Goal: Navigation & Orientation: Find specific page/section

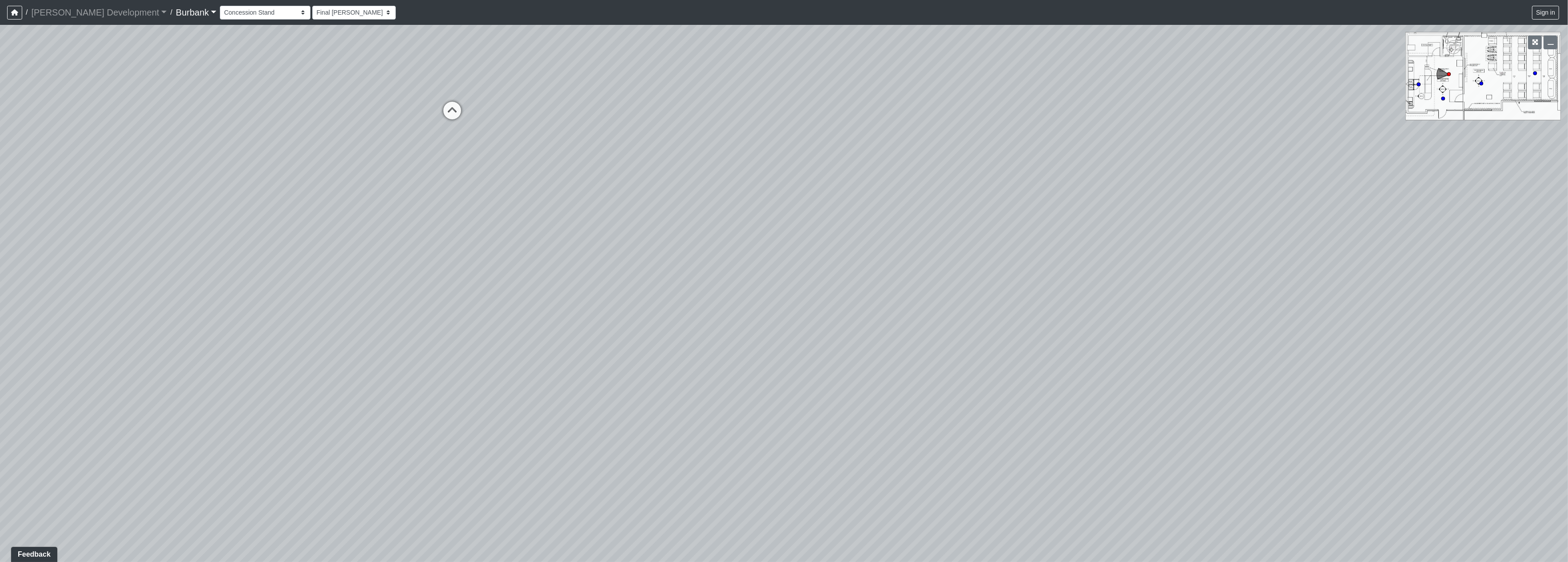
drag, startPoint x: 989, startPoint y: 344, endPoint x: 575, endPoint y: 285, distance: 418.2
click at [575, 285] on div "Loading... Counters Loading... Entry Loading... Screen" at bounding box center [784, 293] width 1568 height 537
drag, startPoint x: 862, startPoint y: 303, endPoint x: 299, endPoint y: 287, distance: 563.2
click at [286, 294] on div "Loading... Counters Loading... Entry Loading... Screen" at bounding box center [784, 293] width 1568 height 537
drag, startPoint x: 677, startPoint y: 276, endPoint x: 612, endPoint y: 304, distance: 70.8
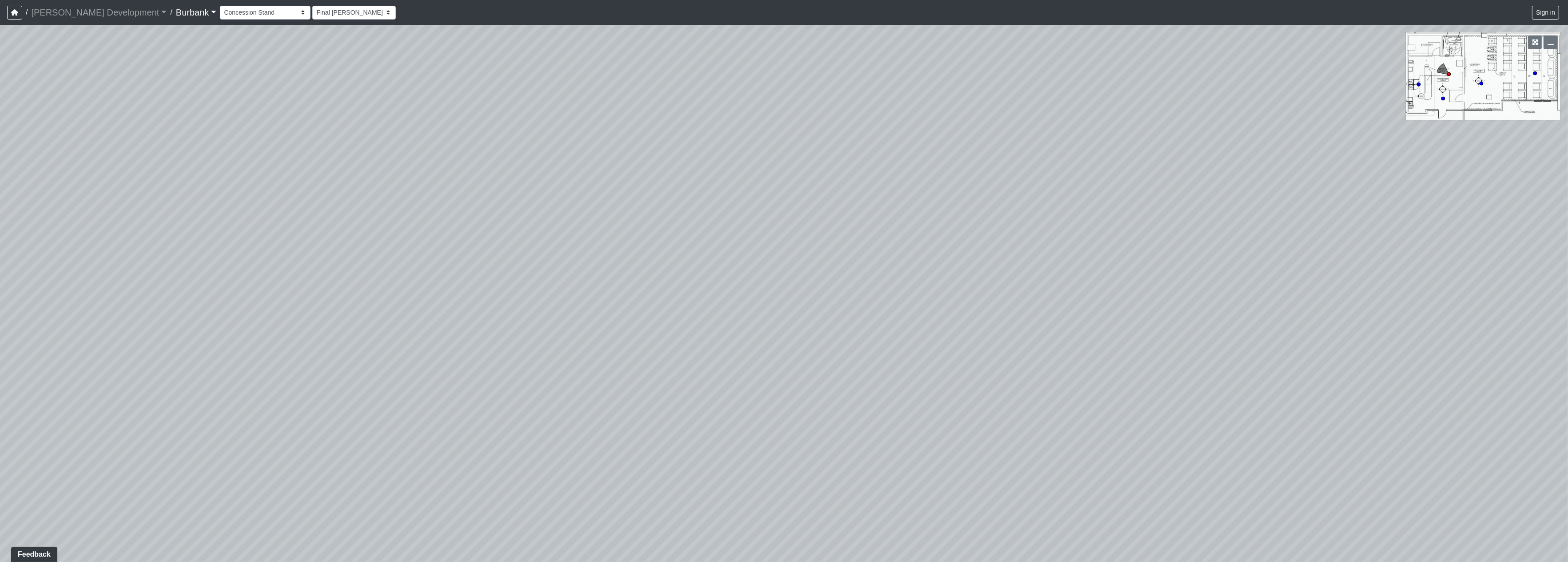
click at [612, 304] on div "Loading... Counters Loading... Entry Loading... Screen" at bounding box center [784, 293] width 1568 height 537
click at [229, 13] on select "Couch Counter Entry Pool Table Seating Cardio Entry Weights Archway Flatscreen …" at bounding box center [265, 12] width 90 height 14
drag, startPoint x: 987, startPoint y: 360, endPoint x: 952, endPoint y: 345, distance: 38.1
click at [952, 345] on div "Loading... Counters Loading... Entry Loading... Screen" at bounding box center [784, 293] width 1568 height 537
click at [220, 12] on select "Couch Counter Entry Pool Table Seating Cardio Entry Weights Archway Flatscreen …" at bounding box center [265, 12] width 90 height 14
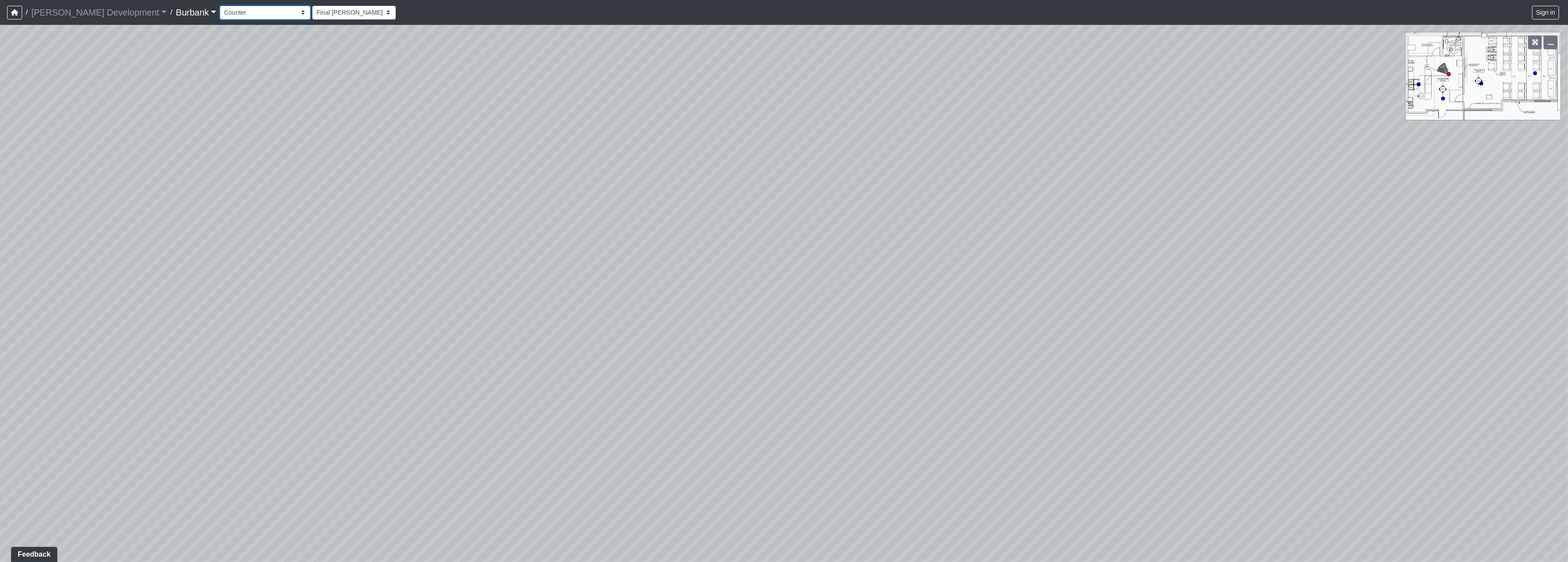
click at [220, 5] on select "Couch Counter Entry Pool Table Seating Cardio Entry Weights Archway Flatscreen …" at bounding box center [265, 12] width 90 height 14
drag, startPoint x: 825, startPoint y: 299, endPoint x: 254, endPoint y: 233, distance: 574.8
click at [254, 233] on div "Loading... Counters Loading... Entry Loading... Screen Loading... Make-Up Room …" at bounding box center [784, 293] width 1568 height 537
drag, startPoint x: 399, startPoint y: 225, endPoint x: 371, endPoint y: 220, distance: 28.4
click at [358, 224] on div "Loading... Counters Loading... Entry Loading... Screen Loading... Make-Up Room …" at bounding box center [784, 293] width 1568 height 537
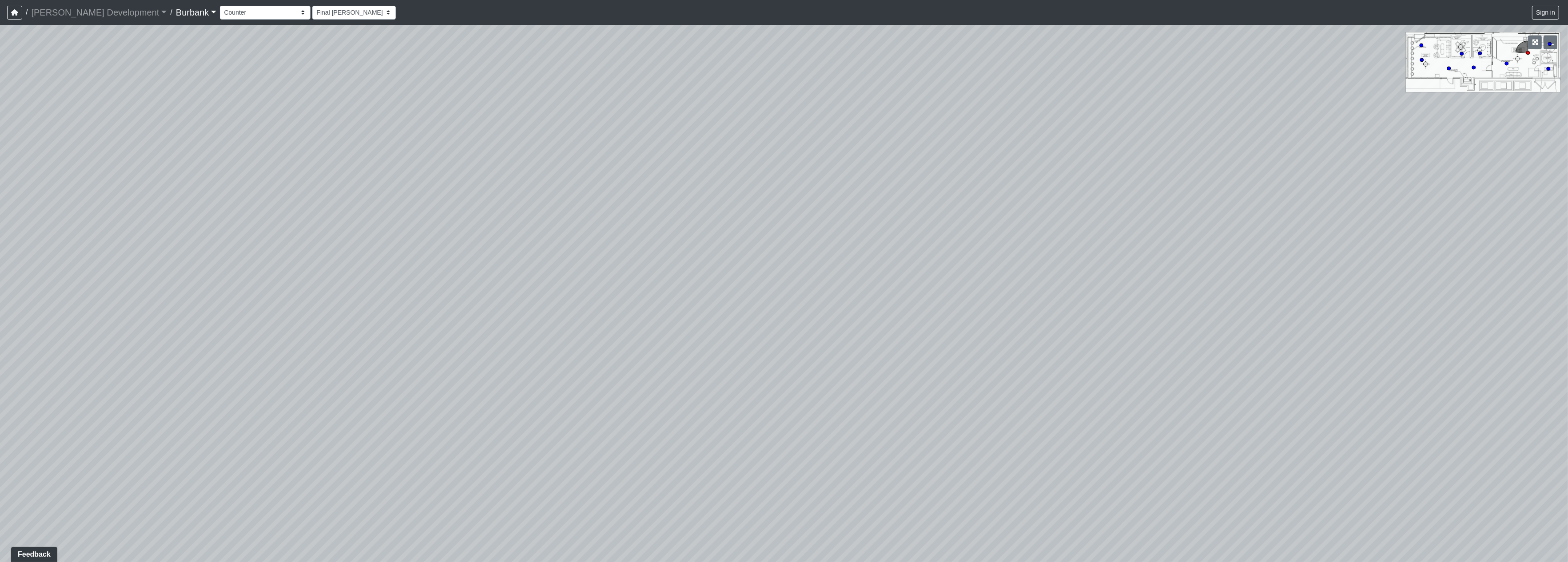
drag, startPoint x: 844, startPoint y: 257, endPoint x: 980, endPoint y: 266, distance: 136.3
click at [1419, 264] on div "Loading... Counters Loading... Entry Loading... Screen Loading... Make-Up Room …" at bounding box center [784, 293] width 1568 height 537
drag, startPoint x: 806, startPoint y: 265, endPoint x: 1228, endPoint y: 266, distance: 422.0
click at [1230, 265] on div "Loading... Counters Loading... Entry Loading... Screen Loading... Make-Up Room …" at bounding box center [784, 293] width 1568 height 537
click at [421, 436] on icon at bounding box center [425, 441] width 27 height 27
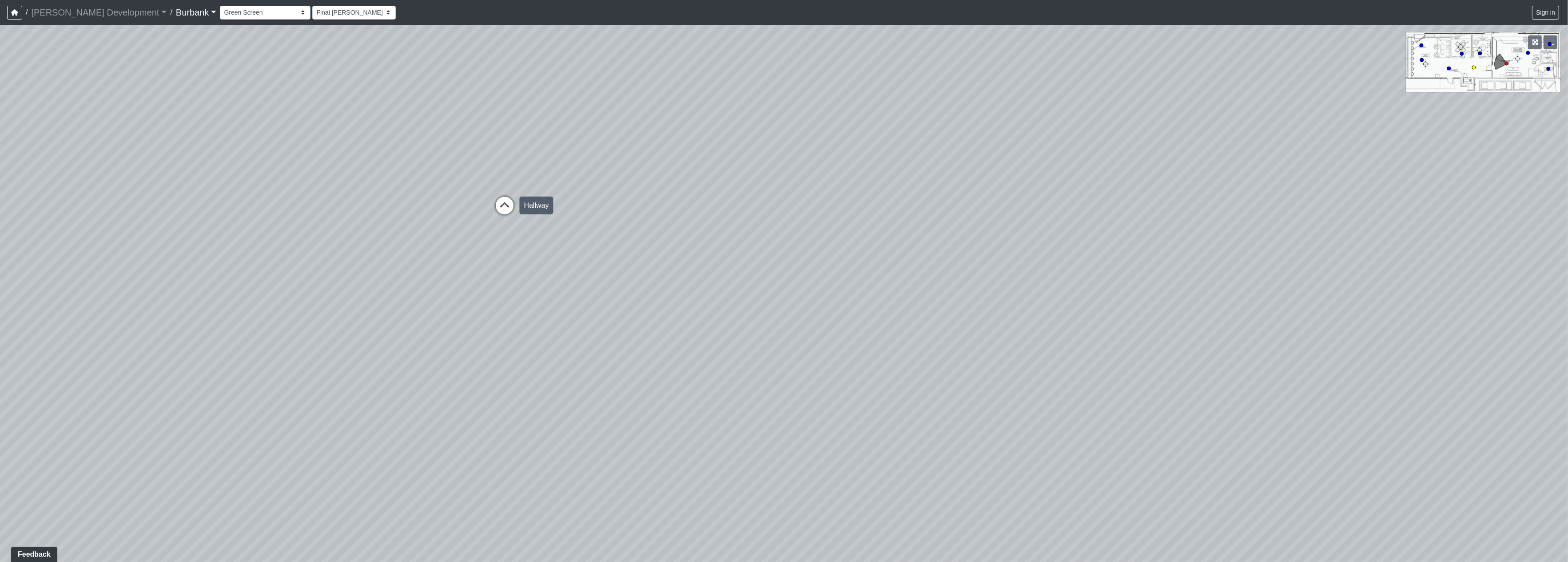
click at [504, 202] on icon at bounding box center [504, 210] width 27 height 27
drag, startPoint x: 972, startPoint y: 462, endPoint x: 429, endPoint y: 371, distance: 550.6
click at [410, 377] on div "Loading... Counters Loading... Entry Loading... Screen Loading... Make-Up Room …" at bounding box center [784, 293] width 1568 height 537
drag, startPoint x: 782, startPoint y: 364, endPoint x: 579, endPoint y: 367, distance: 203.0
click at [579, 367] on div "Loading... Counters Loading... Entry Loading... Screen Loading... Make-Up Room …" at bounding box center [784, 293] width 1568 height 537
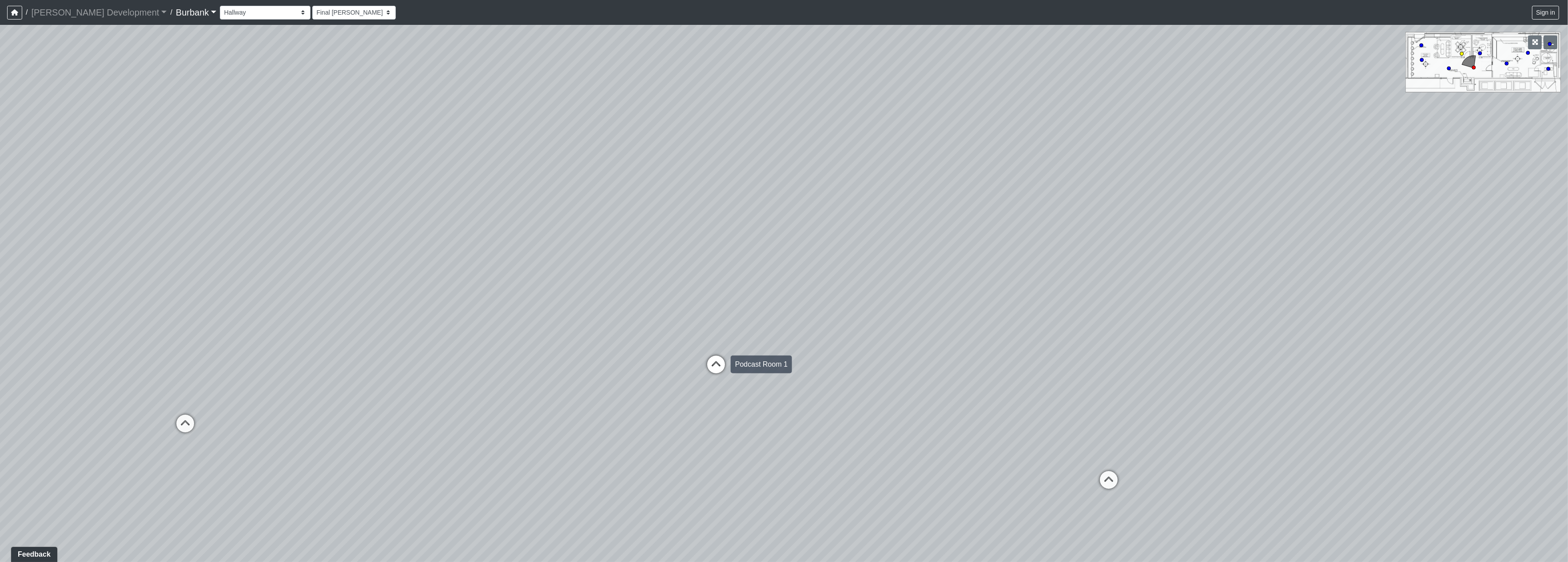
click at [716, 364] on icon at bounding box center [716, 369] width 27 height 27
drag, startPoint x: 943, startPoint y: 357, endPoint x: 853, endPoint y: 343, distance: 91.1
click at [853, 343] on div "Loading... Counters Loading... Entry Loading... Screen Loading... Make-Up Room …" at bounding box center [784, 293] width 1568 height 537
drag, startPoint x: 548, startPoint y: 237, endPoint x: 1356, endPoint y: 249, distance: 808.1
click at [1356, 249] on div "Loading... Counters Loading... Entry Loading... Screen Loading... Make-Up Room …" at bounding box center [784, 293] width 1568 height 537
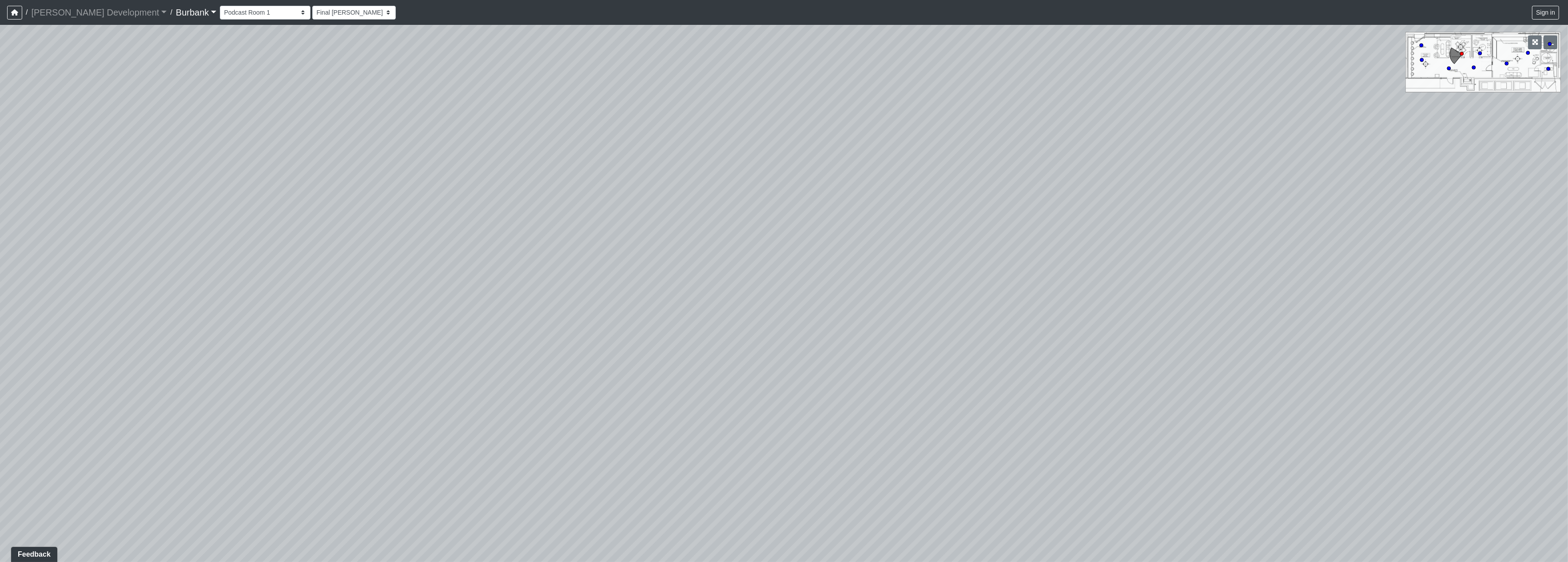
drag, startPoint x: 1200, startPoint y: 310, endPoint x: 1248, endPoint y: 432, distance: 131.1
click at [1253, 435] on div "Loading... Counters Loading... Entry Loading... Screen Loading... Make-Up Room …" at bounding box center [784, 293] width 1568 height 537
drag, startPoint x: 546, startPoint y: 285, endPoint x: 723, endPoint y: 330, distance: 182.6
click at [738, 341] on div "Loading... Counters Loading... Entry Loading... Screen Loading... Make-Up Room …" at bounding box center [784, 293] width 1568 height 537
drag, startPoint x: 1085, startPoint y: 309, endPoint x: 828, endPoint y: 262, distance: 261.3
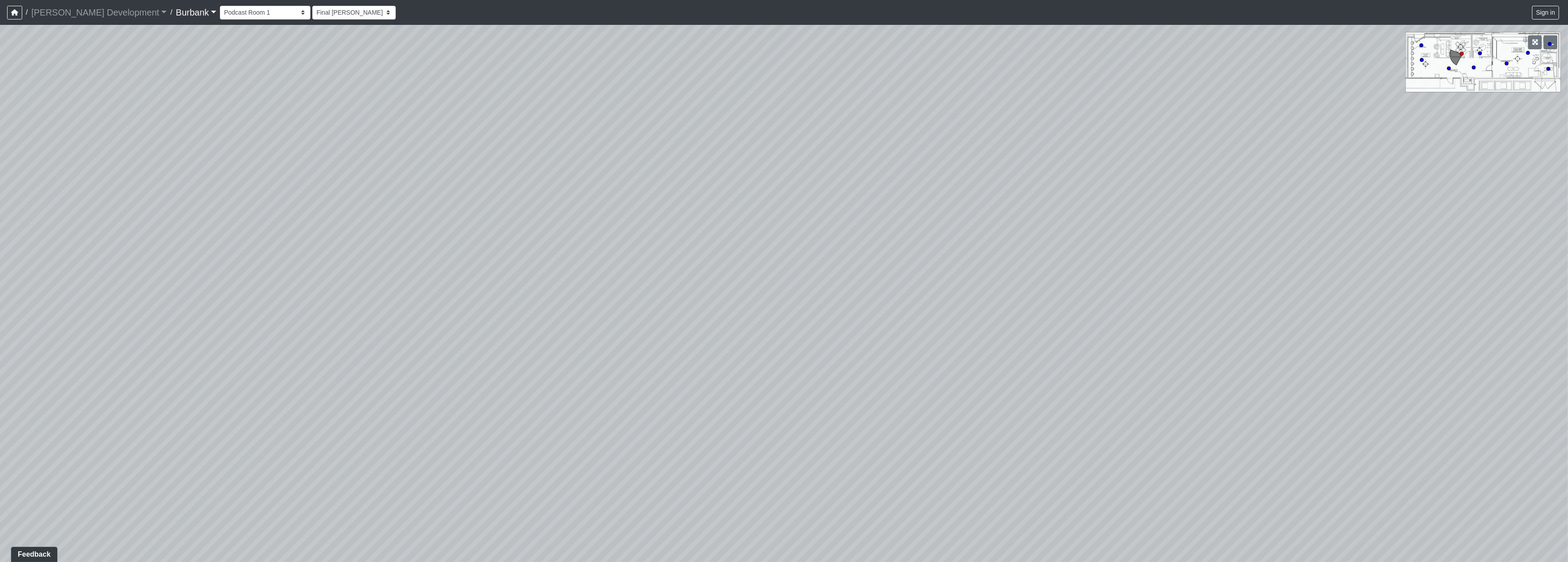
click at [828, 262] on div "Loading... Counters Loading... Entry Loading... Screen Loading... Make-Up Room …" at bounding box center [784, 293] width 1568 height 537
drag, startPoint x: 750, startPoint y: 361, endPoint x: 704, endPoint y: 240, distance: 129.4
click at [687, 240] on div "Loading... Counters Loading... Entry Loading... Screen Loading... Make-Up Room …" at bounding box center [784, 293] width 1568 height 537
drag, startPoint x: 1228, startPoint y: 364, endPoint x: 657, endPoint y: 344, distance: 571.4
click at [548, 344] on div "Loading... Counters Loading... Entry Loading... Screen Loading... Make-Up Room …" at bounding box center [784, 293] width 1568 height 537
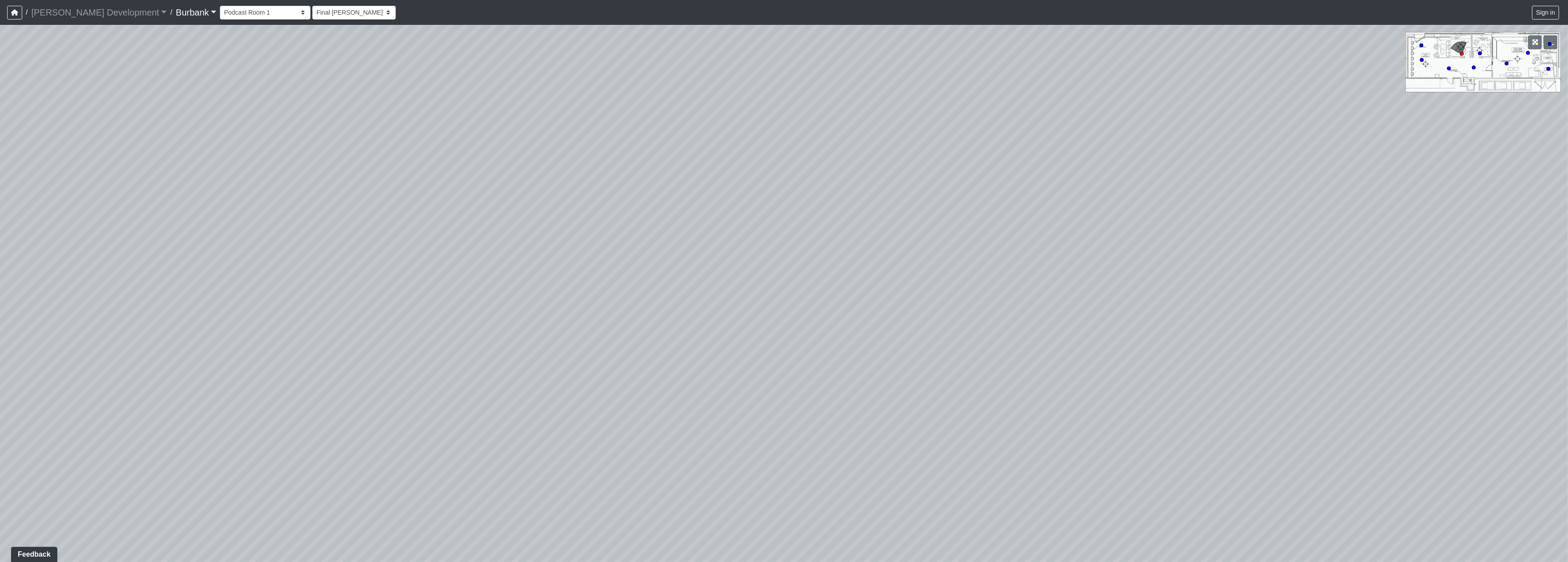
drag, startPoint x: 923, startPoint y: 371, endPoint x: 991, endPoint y: 370, distance: 68.0
click at [725, 361] on div "Loading... Counters Loading... Entry Loading... Screen Loading... Make-Up Room …" at bounding box center [784, 293] width 1568 height 537
drag, startPoint x: 1010, startPoint y: 371, endPoint x: 721, endPoint y: 400, distance: 290.5
click at [697, 425] on div "Loading... Counters Loading... Entry Loading... Screen Loading... Make-Up Room …" at bounding box center [784, 293] width 1568 height 537
drag, startPoint x: 926, startPoint y: 391, endPoint x: 1314, endPoint y: 404, distance: 388.2
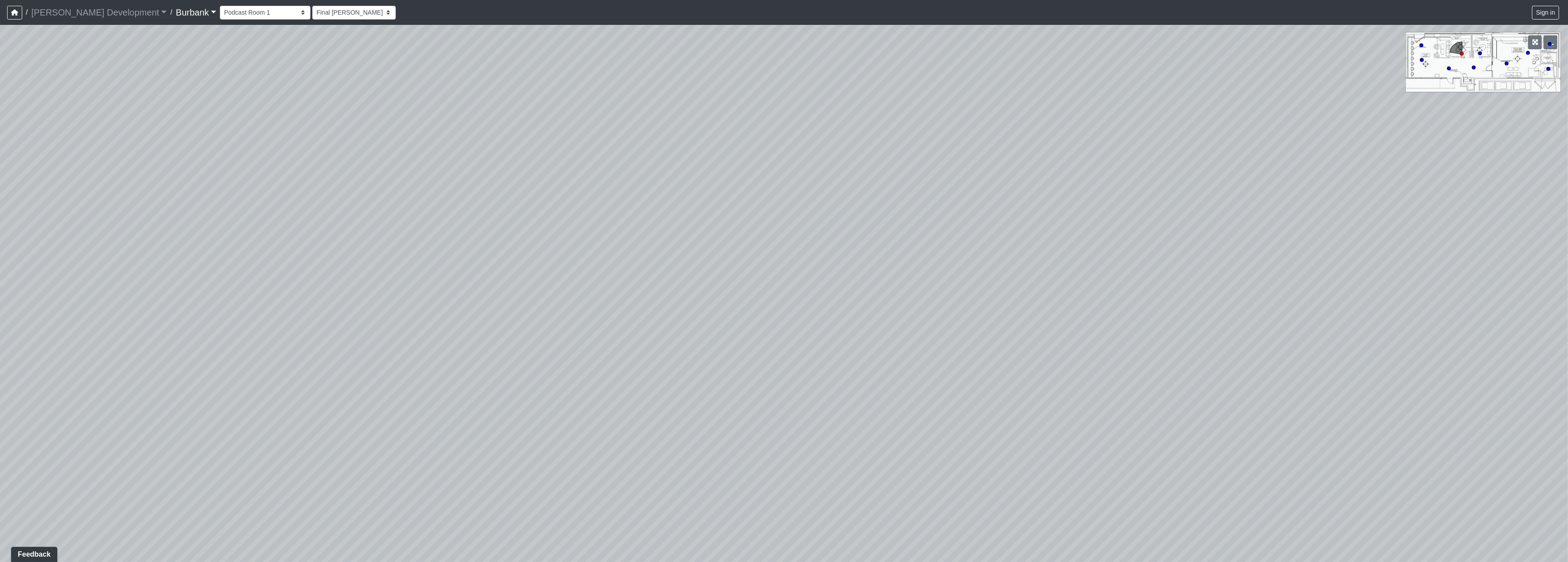
click at [1336, 404] on div "Loading... Counters Loading... Entry Loading... Screen Loading... Make-Up Room …" at bounding box center [784, 293] width 1568 height 537
drag, startPoint x: 575, startPoint y: 336, endPoint x: 818, endPoint y: 385, distance: 247.9
click at [915, 409] on div "Loading... Counters Loading... Entry Loading... Screen Loading... Make-Up Room …" at bounding box center [784, 293] width 1568 height 537
click at [1422, 61] on circle at bounding box center [1422, 59] width 4 height 4
drag, startPoint x: 938, startPoint y: 356, endPoint x: 182, endPoint y: 281, distance: 759.7
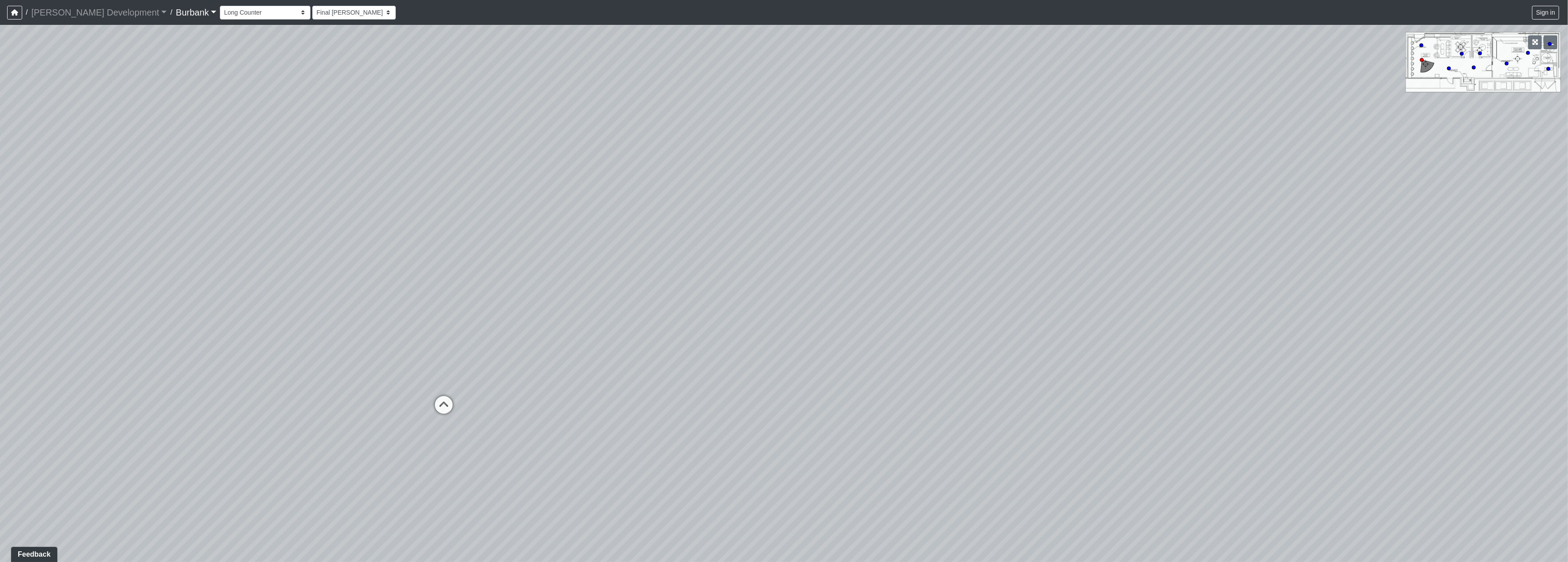
click at [182, 281] on div "Loading... Counters Loading... Entry Loading... Screen Loading... Make-Up Room …" at bounding box center [784, 293] width 1568 height 537
drag, startPoint x: 718, startPoint y: 292, endPoint x: 114, endPoint y: 225, distance: 607.7
click at [102, 225] on div "Loading... Counters Loading... Entry Loading... Screen Loading... Make-Up Room …" at bounding box center [784, 293] width 1568 height 537
drag, startPoint x: 700, startPoint y: 258, endPoint x: 32, endPoint y: 258, distance: 668.0
click at [31, 259] on div "Loading... Counters Loading... Entry Loading... Screen Loading... Make-Up Room …" at bounding box center [784, 293] width 1568 height 537
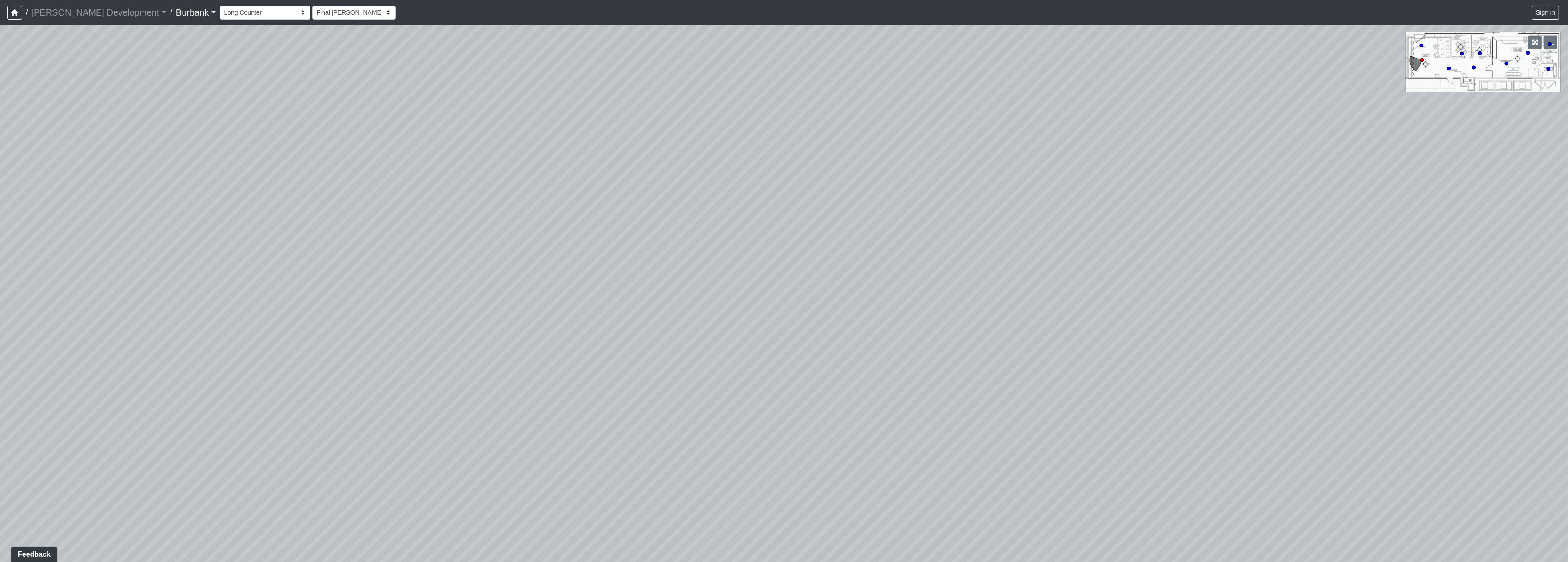
drag, startPoint x: 481, startPoint y: 252, endPoint x: 0, endPoint y: 257, distance: 481.0
click at [0, 257] on div "Loading... Counters Loading... Entry Loading... Screen Loading... Make-Up Room …" at bounding box center [784, 293] width 1568 height 537
drag, startPoint x: 602, startPoint y: 279, endPoint x: 42, endPoint y: 284, distance: 560.0
click at [40, 286] on div "Loading... Counters Loading... Entry Loading... Screen Loading... Make-Up Room …" at bounding box center [784, 293] width 1568 height 537
drag, startPoint x: 609, startPoint y: 288, endPoint x: 174, endPoint y: 323, distance: 436.4
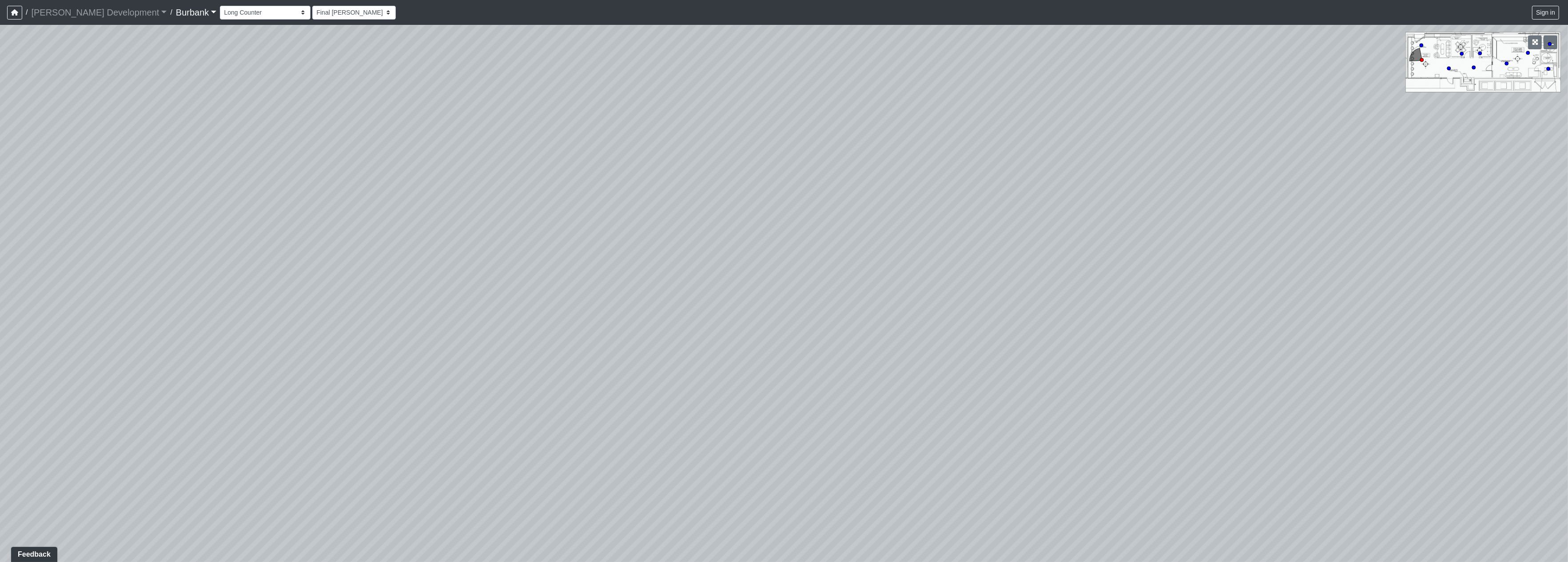
click at [126, 340] on div "Loading... Counters Loading... Entry Loading... Screen Loading... Make-Up Room …" at bounding box center [784, 293] width 1568 height 537
drag, startPoint x: 647, startPoint y: 320, endPoint x: 294, endPoint y: 321, distance: 353.0
click at [294, 321] on div "Loading... Counters Loading... Entry Loading... Screen Loading... Make-Up Room …" at bounding box center [784, 293] width 1568 height 537
drag, startPoint x: 779, startPoint y: 330, endPoint x: 317, endPoint y: 367, distance: 463.5
click at [318, 370] on div "Loading... Counters Loading... Entry Loading... Screen Loading... Make-Up Room …" at bounding box center [784, 293] width 1568 height 537
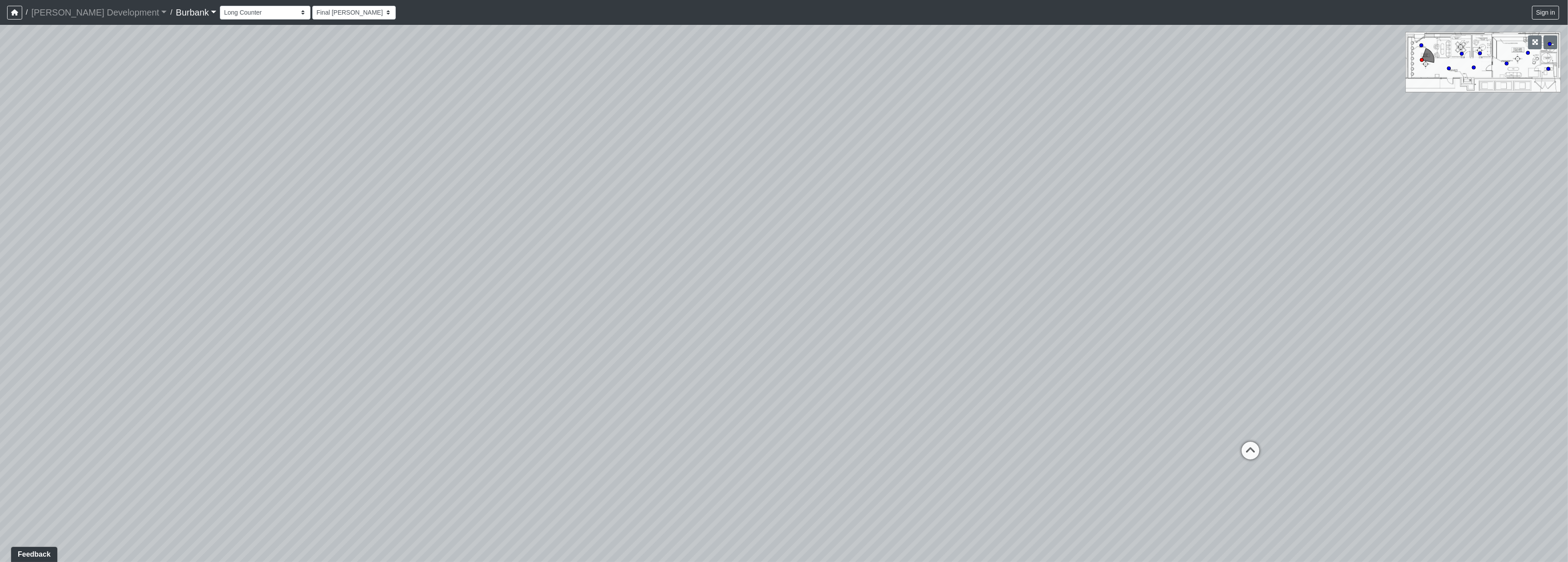
drag, startPoint x: 976, startPoint y: 423, endPoint x: 770, endPoint y: 401, distance: 207.2
click at [770, 401] on div "Loading... Counters Loading... Entry Loading... Screen Loading... Make-Up Room …" at bounding box center [784, 293] width 1568 height 537
drag, startPoint x: 941, startPoint y: 288, endPoint x: 1027, endPoint y: 276, distance: 86.8
click at [1054, 276] on div "Loading... Counters Loading... Entry Loading... Screen Loading... Make-Up Room …" at bounding box center [784, 293] width 1568 height 537
drag, startPoint x: 1022, startPoint y: 276, endPoint x: 1093, endPoint y: 461, distance: 198.2
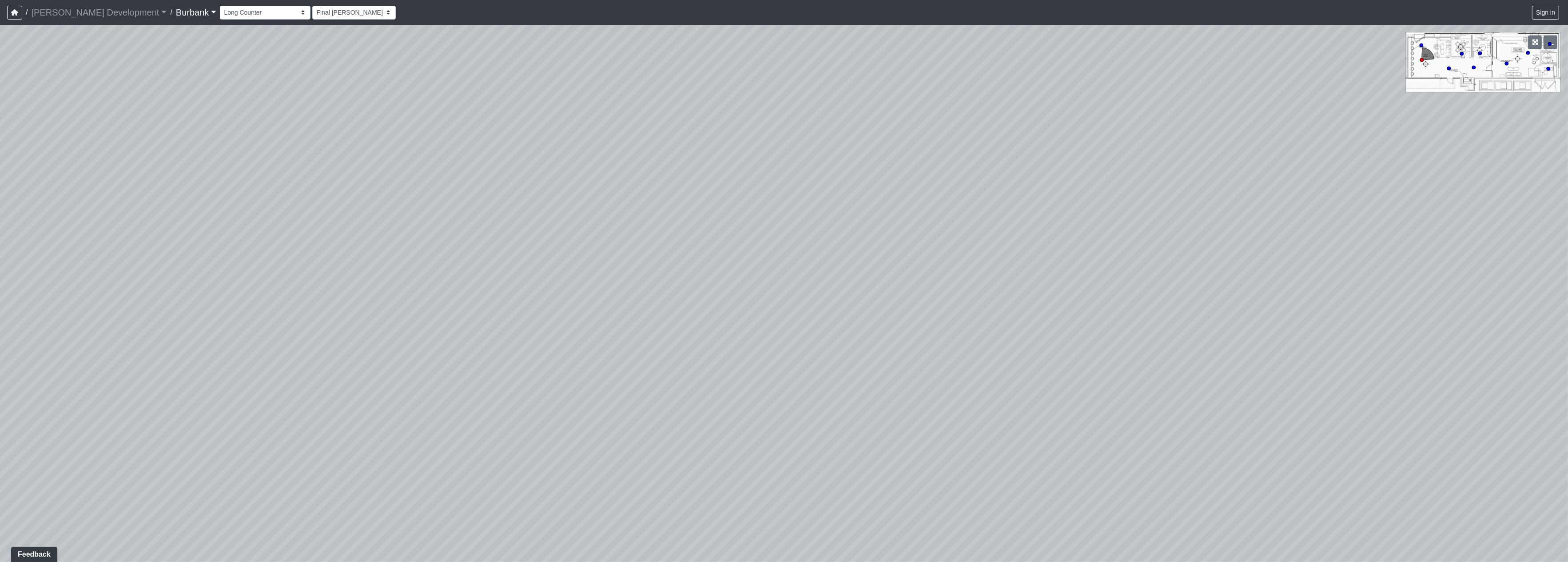
click at [1125, 471] on div "Loading... Counters Loading... Entry Loading... Screen Loading... Make-Up Room …" at bounding box center [784, 293] width 1568 height 537
drag, startPoint x: 831, startPoint y: 303, endPoint x: 59, endPoint y: 194, distance: 779.7
click at [59, 194] on div "Loading... Counters Loading... Entry Loading... Screen Loading... Make-Up Room …" at bounding box center [784, 293] width 1568 height 537
click at [823, 455] on icon at bounding box center [825, 460] width 27 height 27
drag, startPoint x: 658, startPoint y: 296, endPoint x: 935, endPoint y: 250, distance: 280.8
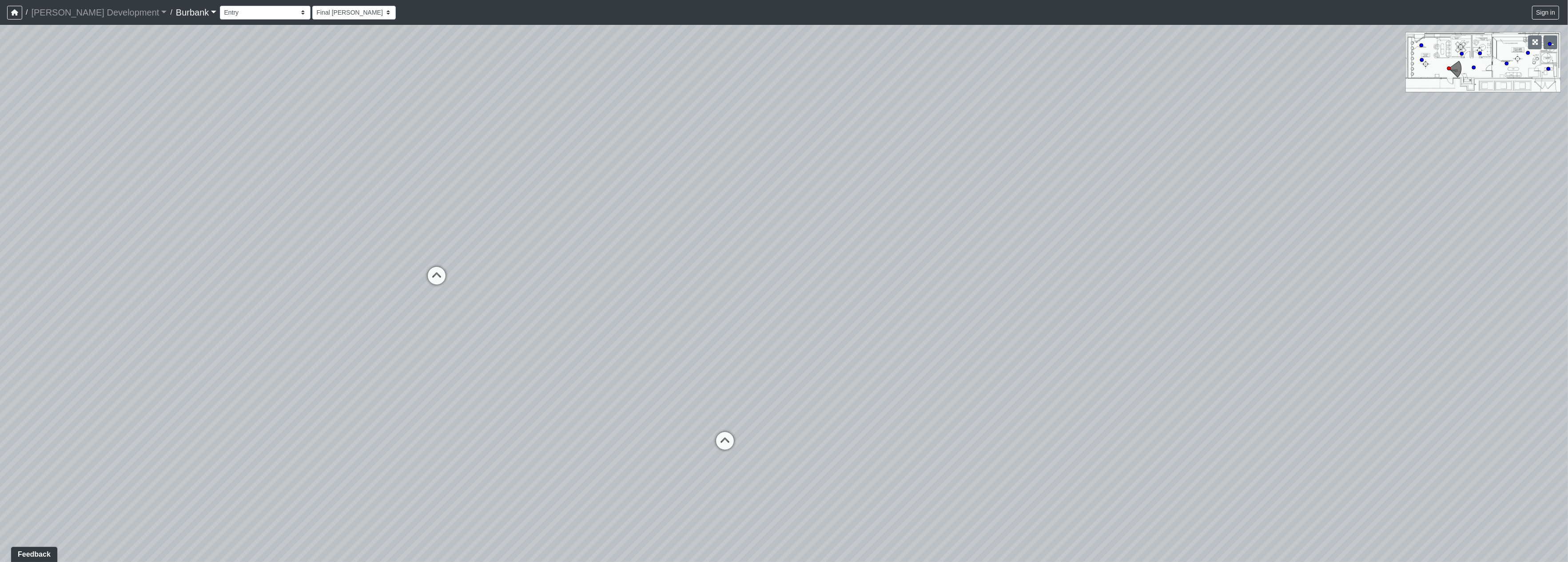
click at [936, 239] on div "Loading... Counters Loading... Entry Loading... Screen Loading... Make-Up Room …" at bounding box center [784, 293] width 1568 height 537
click at [890, 388] on icon at bounding box center [893, 393] width 27 height 27
drag
click at [1017, 185] on div "Loading... Counters Loading... Entry Loading... Screen Loading... Make-Up Room …" at bounding box center [784, 293] width 1568 height 537
click at [1176, 243] on div "Loading... Counters Loading... Entry Loading... Screen Loading... Make-Up Room …" at bounding box center [784, 293] width 1568 height 537
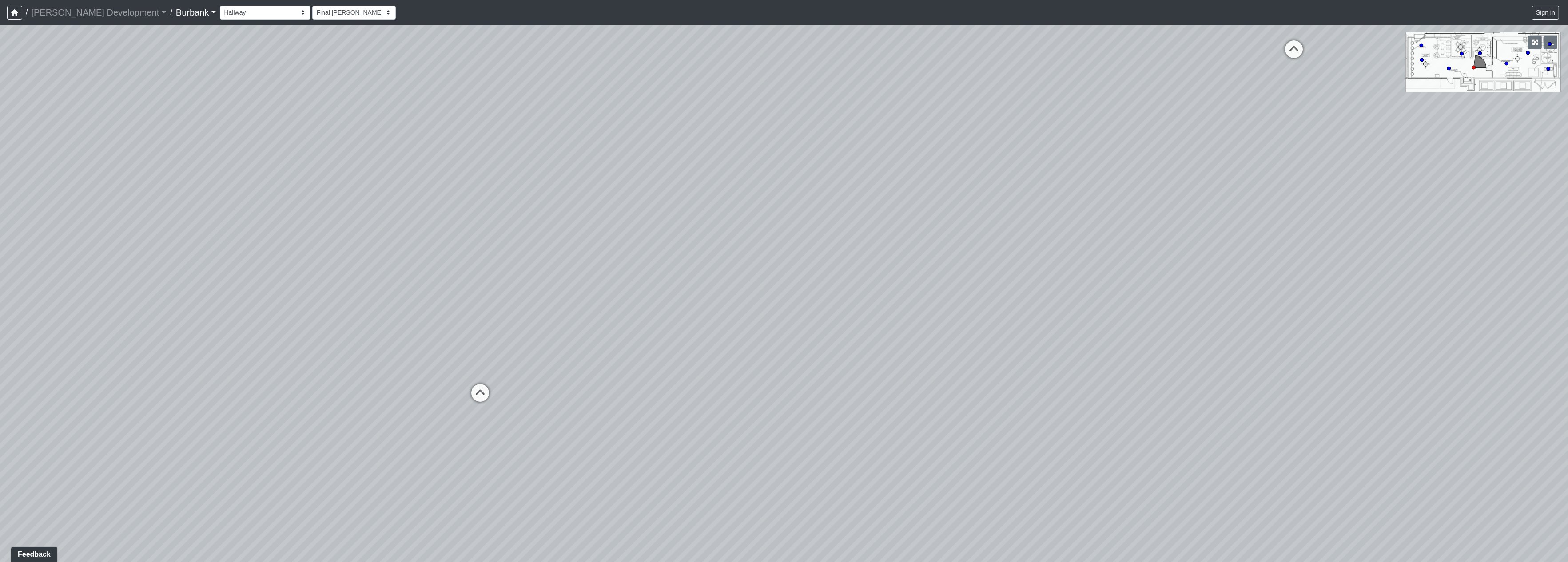
click at [333, 344] on div "Loading... Counters Loading... Entry Loading... Screen Loading... Make-Up Room …" at bounding box center [784, 293] width 1568 height 537
click at [680, 371] on div "Loading... Counters Loading... Entry Loading... Screen Loading... Make-Up Room …" at bounding box center [784, 293] width 1568 height 537
click at [918, 441] on div "Loading... Counters Loading... Entry Loading... Screen Loading... Make-Up Room …" at bounding box center [784, 293] width 1568 height 537
click at [929, 318] on icon at bounding box center [929, 324] width 27 height 27
click at [822, 426] on div "Loading... Counters Loading... Entry Loading... Screen Loading... Make-Up Room …" at bounding box center [784, 293] width 1568 height 537
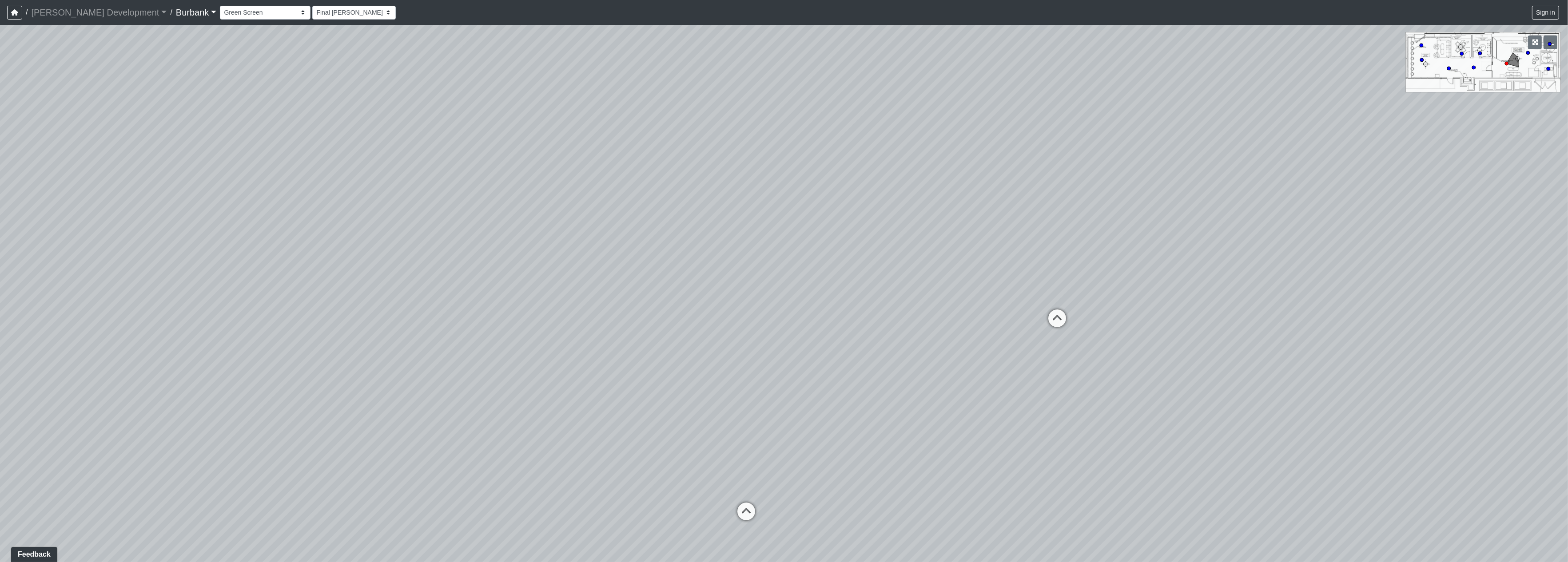
drag, startPoint x: 1030, startPoint y: 27, endPoint x: 1293, endPoint y: 30, distance: 263.0
click at [1293, 30] on div "Loading... Counters Loading... Entry Loading... Screen Loading... Make-Up Room …" at bounding box center [784, 293] width 1568 height 537
drag, startPoint x: 911, startPoint y: 330, endPoint x: 958, endPoint y: 316, distance: 49.0
click at [988, 303] on div "Loading... Counters Loading... Entry Loading... Screen Loading... Make-Up Room …" at bounding box center [784, 293] width 1568 height 537
drag, startPoint x: 928, startPoint y: 378, endPoint x: 1224, endPoint y: 368, distance: 296.2
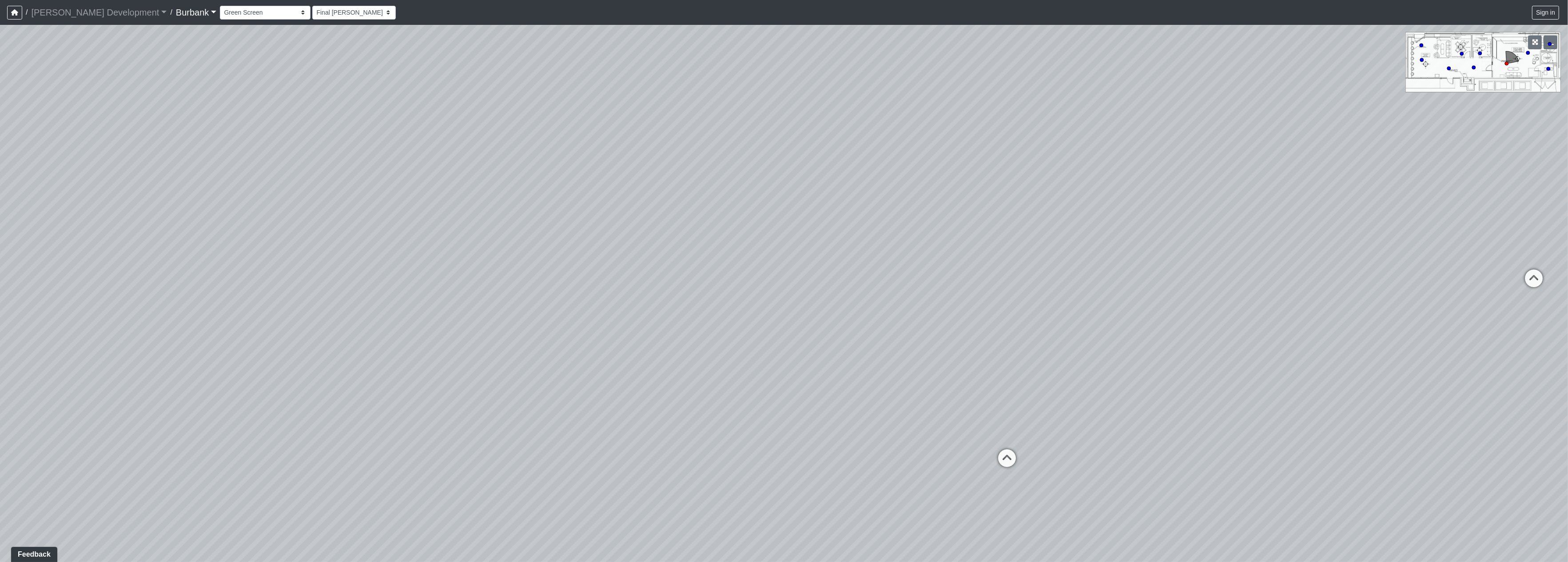
click at [1384, 326] on div "Loading... Counters Loading... Entry Loading... Screen Loading... Make-Up Room …" at bounding box center [784, 293] width 1568 height 537
drag, startPoint x: 1109, startPoint y: 392, endPoint x: 1284, endPoint y: 388, distance: 175.0
click at [1285, 386] on div "Loading... Counters Loading... Entry Loading... Screen Loading... Make-Up Room …" at bounding box center [784, 293] width 1568 height 537
drag, startPoint x: 1012, startPoint y: 409, endPoint x: 1358, endPoint y: 360, distance: 349.5
click at [1464, 302] on div "Loading... Counters Loading... Entry Loading... Screen Loading... Make-Up Room …" at bounding box center [784, 293] width 1568 height 537
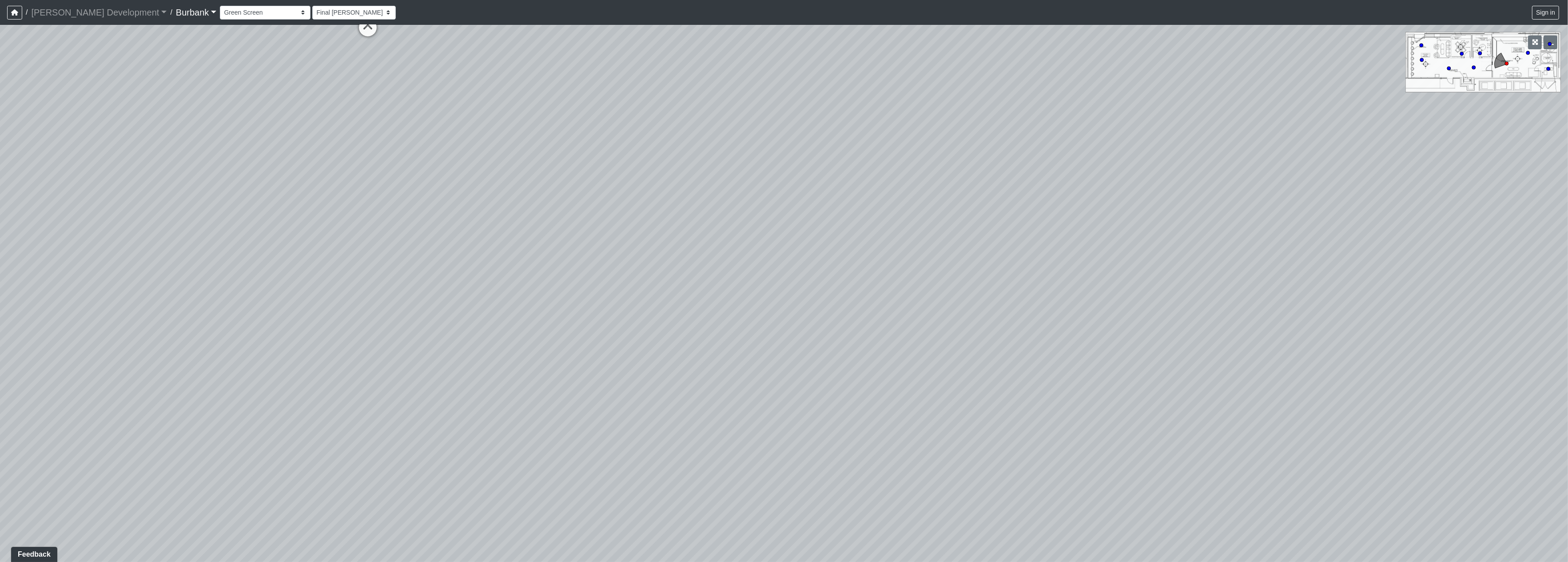
drag, startPoint x: 1205, startPoint y: 362, endPoint x: 1140, endPoint y: 395, distance: 72.9
click at [1268, 354] on div "Loading... Counters Loading... Entry Loading... Screen Loading... Make-Up Room …" at bounding box center [784, 293] width 1568 height 537
drag, startPoint x: 823, startPoint y: 496, endPoint x: 884, endPoint y: 572, distance: 97.5
click at [884, 561] on html "/ [PERSON_NAME] Development [PERSON_NAME] Development Loading... / Burbank Burb…" at bounding box center [784, 281] width 1568 height 562
click at [435, 101] on icon at bounding box center [437, 109] width 27 height 27
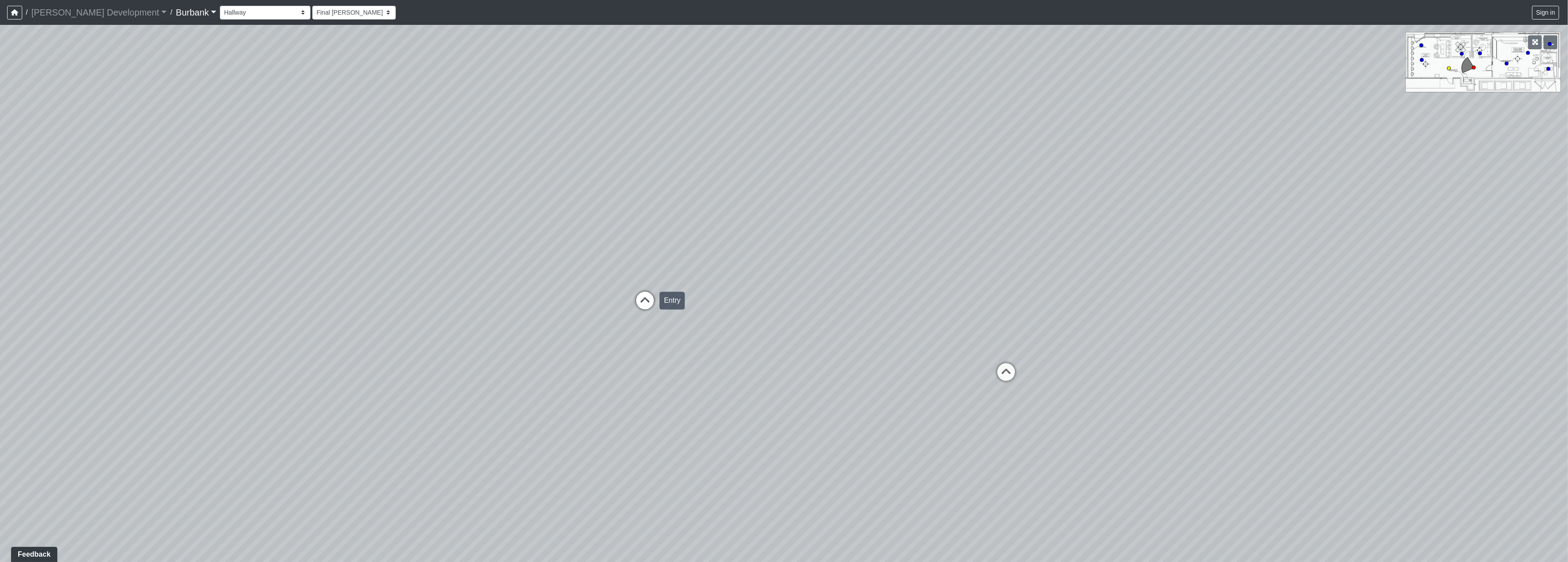
click at [646, 302] on icon at bounding box center [645, 305] width 27 height 27
drag, startPoint x: 1006, startPoint y: 294, endPoint x: 481, endPoint y: 337, distance: 526.8
click at [481, 337] on div "Loading... Counters Loading... Entry Loading... Screen Loading... Make-Up Room …" at bounding box center [784, 293] width 1568 height 537
drag, startPoint x: 1040, startPoint y: 361, endPoint x: 923, endPoint y: 361, distance: 117.0
click at [923, 361] on div "Loading... Counters Loading... Entry Loading... Screen Loading... Make-Up Room …" at bounding box center [784, 293] width 1568 height 537
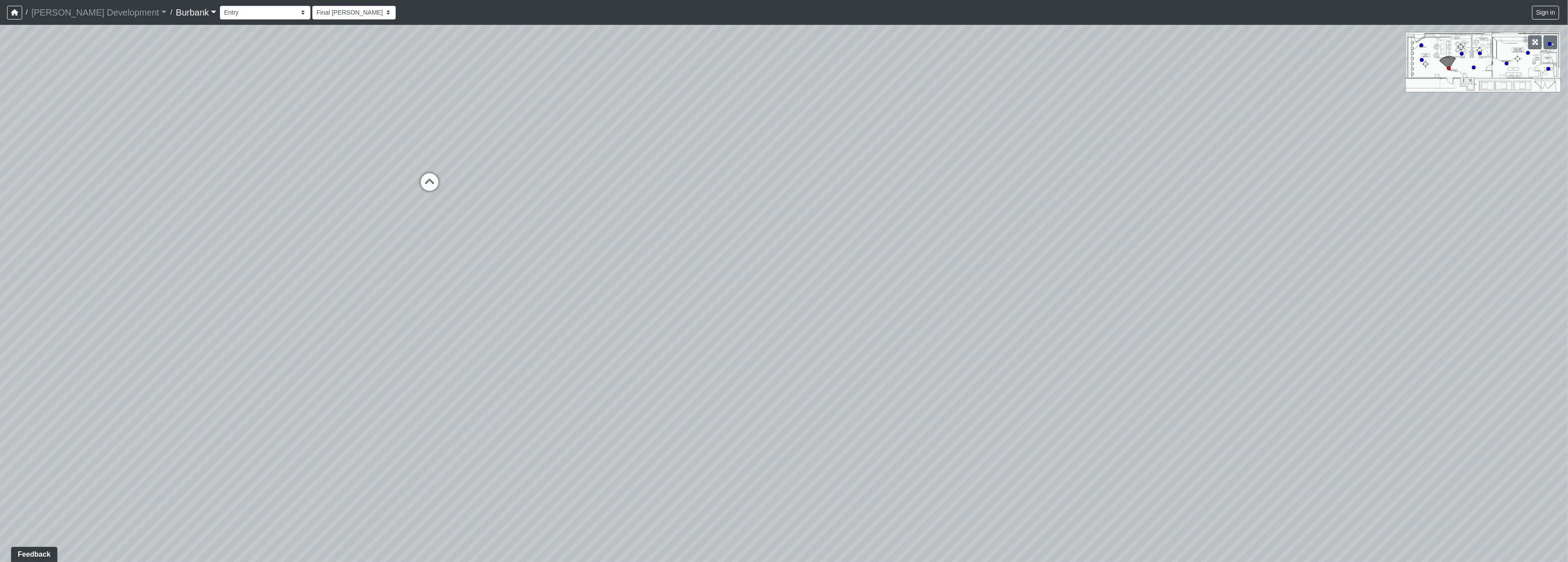
drag, startPoint x: 1373, startPoint y: 373, endPoint x: 1286, endPoint y: 386, distance: 88.0
click at [1286, 386] on div "Loading... Counters Loading... Entry Loading... Screen Loading... Make-Up Room …" at bounding box center [784, 293] width 1568 height 537
drag, startPoint x: 1140, startPoint y: 442, endPoint x: 1104, endPoint y: 441, distance: 36.0
click at [1100, 442] on div "Loading... Counters Loading... Entry Loading... Screen Loading... Make-Up Room …" at bounding box center [784, 293] width 1568 height 537
click at [1377, 188] on icon at bounding box center [1376, 187] width 27 height 27
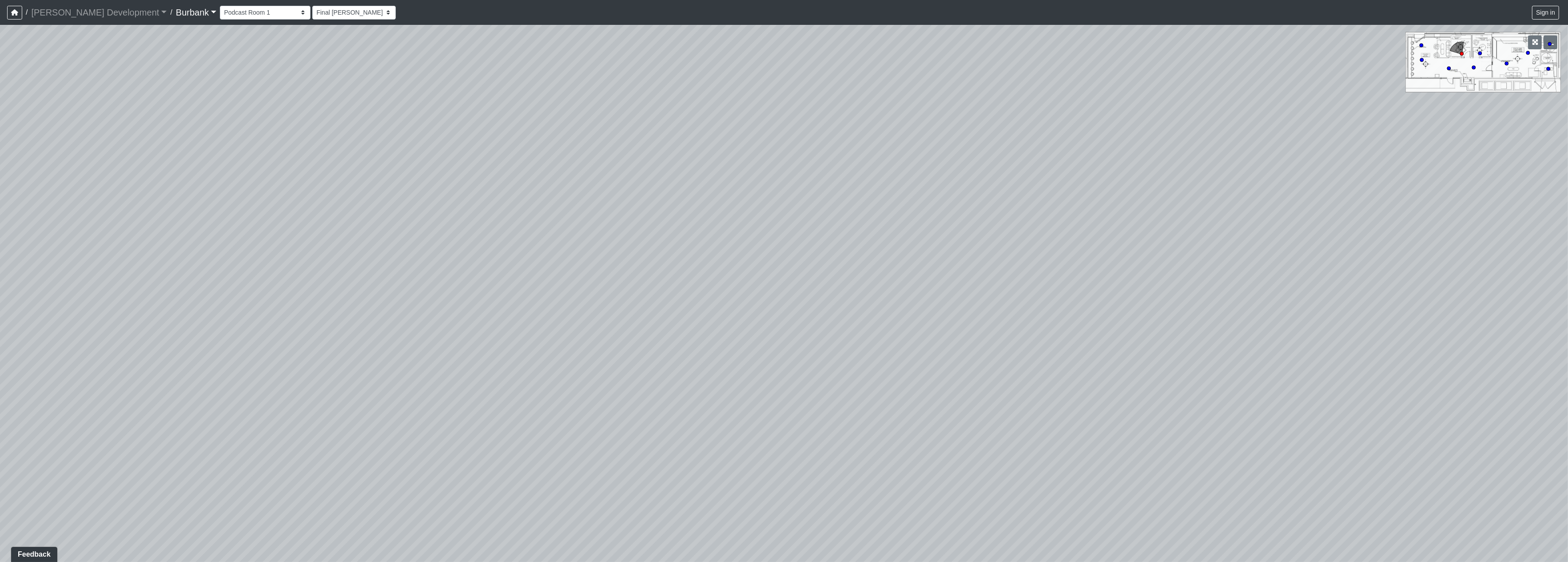
drag, startPoint x: 595, startPoint y: 385, endPoint x: 1097, endPoint y: 406, distance: 502.4
click at [1098, 406] on div "Loading... Counters Loading... Entry Loading... Screen Loading... Make-Up Room …" at bounding box center [784, 293] width 1568 height 537
drag, startPoint x: 858, startPoint y: 338, endPoint x: 767, endPoint y: 311, distance: 94.9
click at [958, 391] on div "Loading... Counters Loading... Entry Loading... Screen Loading... Make-Up Room …" at bounding box center [784, 293] width 1568 height 537
drag, startPoint x: 976, startPoint y: 363, endPoint x: 605, endPoint y: 16, distance: 508.0
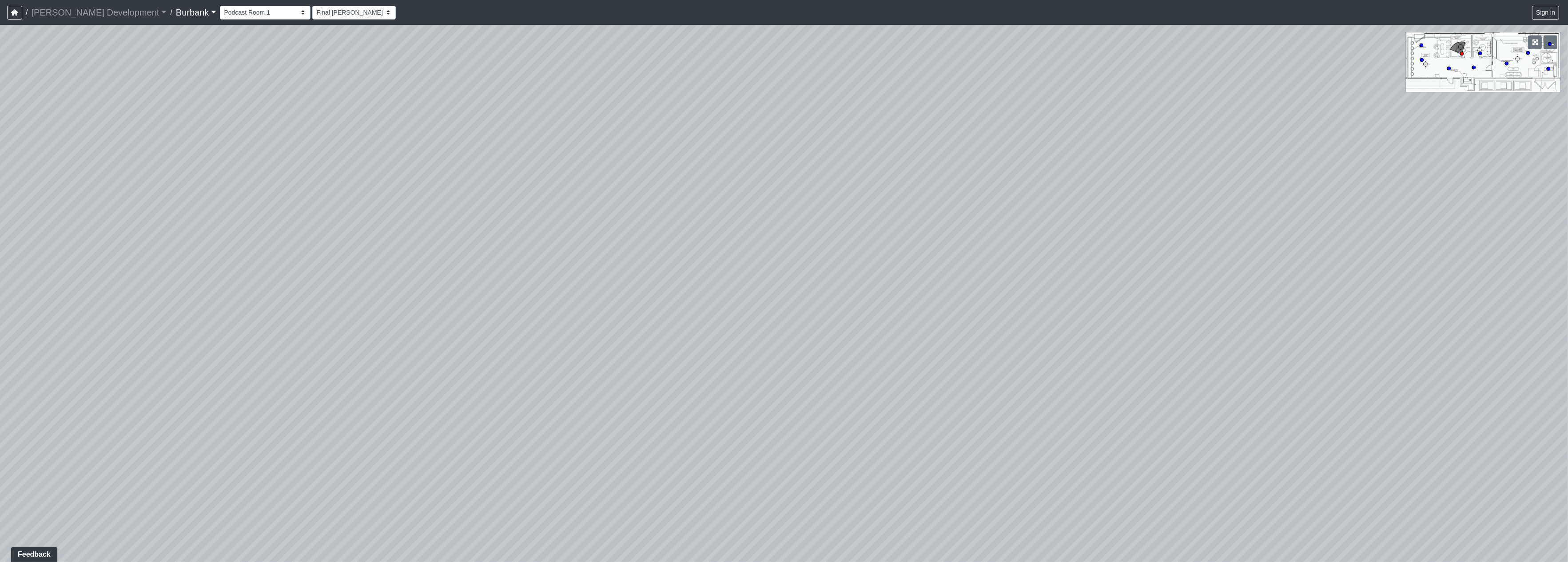
click at [605, 16] on div "/ [PERSON_NAME] Development [PERSON_NAME] Development Loading... / Burbank Burb…" at bounding box center [784, 281] width 1568 height 562
drag, startPoint x: 773, startPoint y: 205, endPoint x: 556, endPoint y: 98, distance: 241.9
click at [556, 98] on div "Loading... Counters Loading... Entry Loading... Screen Loading... Make-Up Room …" at bounding box center [784, 293] width 1568 height 537
drag, startPoint x: 823, startPoint y: 199, endPoint x: 806, endPoint y: 344, distance: 146.0
click at [806, 344] on div "Loading... Counters Loading... Entry Loading... Screen Loading... Make-Up Room …" at bounding box center [784, 293] width 1568 height 537
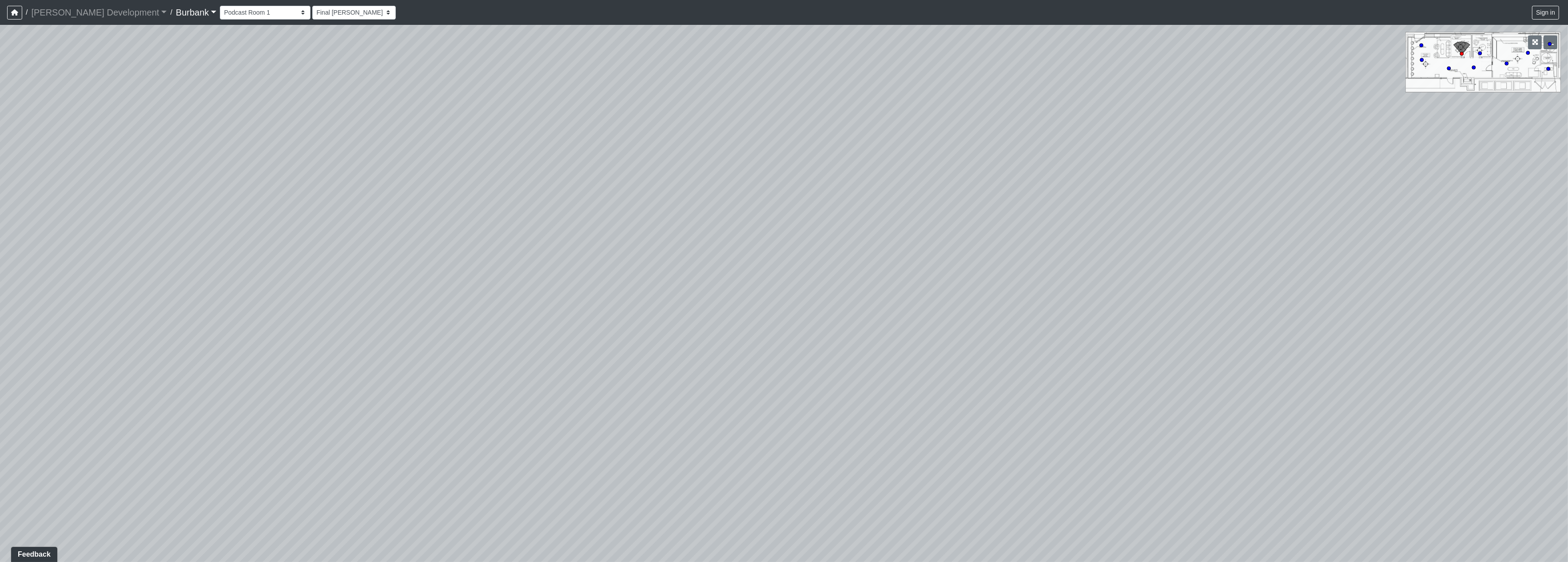
drag, startPoint x: 818, startPoint y: 374, endPoint x: 820, endPoint y: 389, distance: 15.1
click at [820, 390] on div "Loading... Counters Loading... Entry Loading... Screen Loading... Make-Up Room …" at bounding box center [784, 293] width 1568 height 537
drag, startPoint x: 1019, startPoint y: 343, endPoint x: 280, endPoint y: 309, distance: 739.8
click at [135, 345] on div "Loading... Counters Loading... Entry Loading... Screen Loading... Make-Up Room …" at bounding box center [784, 293] width 1568 height 537
drag, startPoint x: 949, startPoint y: 493, endPoint x: 906, endPoint y: 519, distance: 50.2
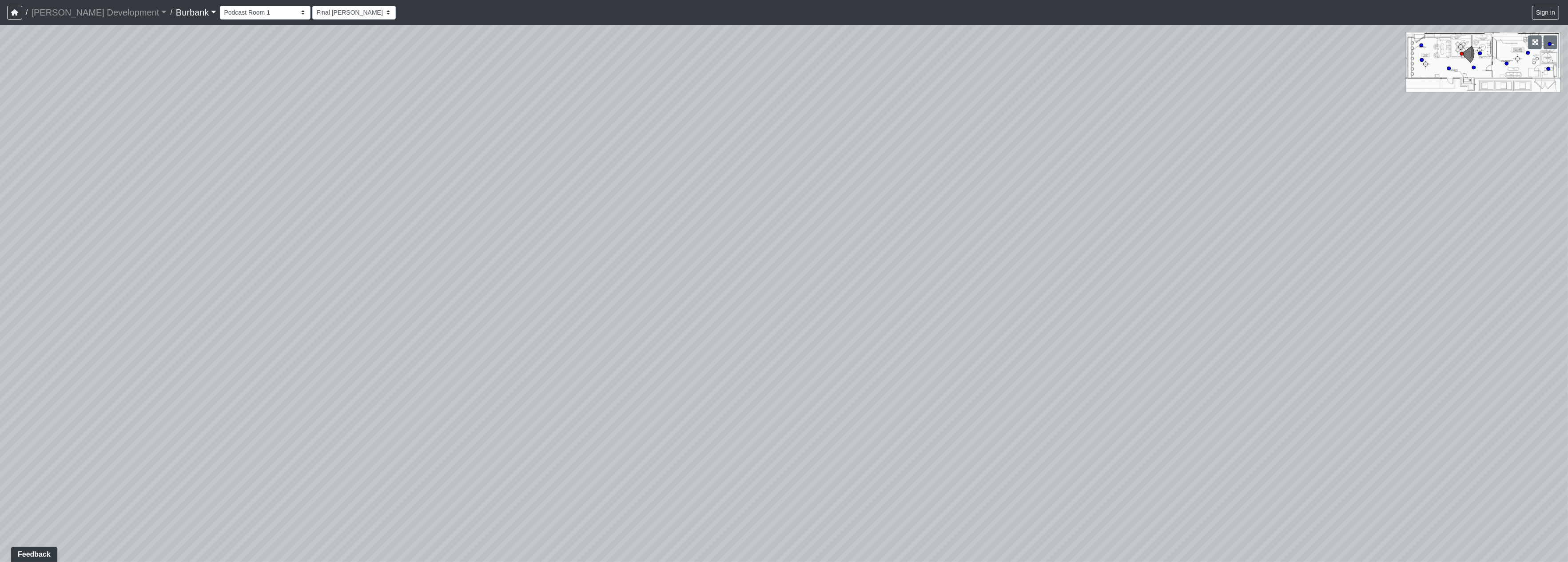
click at [904, 525] on div "Loading... Counters Loading... Entry Loading... Screen Loading... Make-Up Room …" at bounding box center [784, 293] width 1568 height 537
click at [1548, 69] on circle at bounding box center [1549, 69] width 4 height 4
drag, startPoint x: 589, startPoint y: 317, endPoint x: 1363, endPoint y: 294, distance: 774.3
click at [1363, 294] on div "Loading... Counters Loading... Entry Loading... Screen Loading... Make-Up Room …" at bounding box center [784, 293] width 1568 height 537
click at [1526, 52] on circle at bounding box center [1528, 52] width 4 height 4
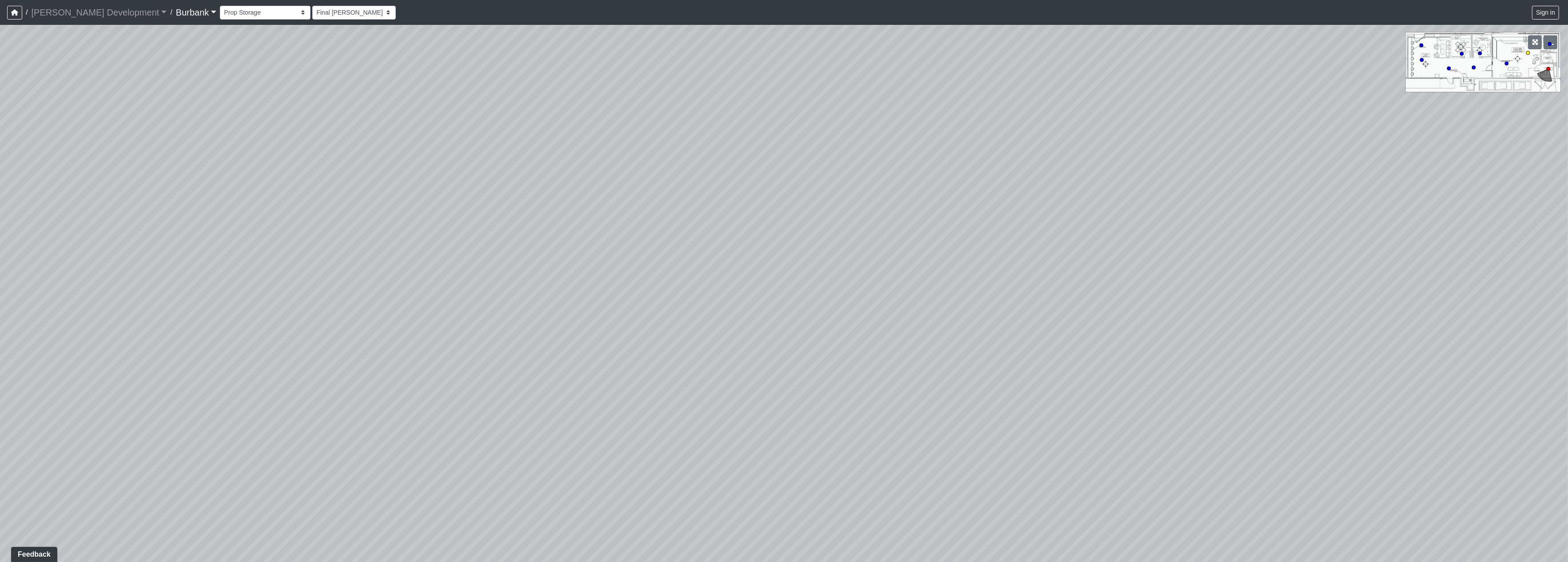
select select "4PMbX4aT4MQRpT3P6tQpEp"
drag, startPoint x: 428, startPoint y: 314, endPoint x: 1181, endPoint y: 279, distance: 753.8
click at [1181, 279] on div "Loading... Counters Loading... Entry Loading... Screen Loading... Make-Up Room …" at bounding box center [784, 293] width 1568 height 537
drag, startPoint x: 915, startPoint y: 345, endPoint x: 1084, endPoint y: 350, distance: 169.1
click at [1097, 340] on div "Loading... Counters Loading... Entry Loading... Screen Loading... Make-Up Room …" at bounding box center [784, 293] width 1568 height 537
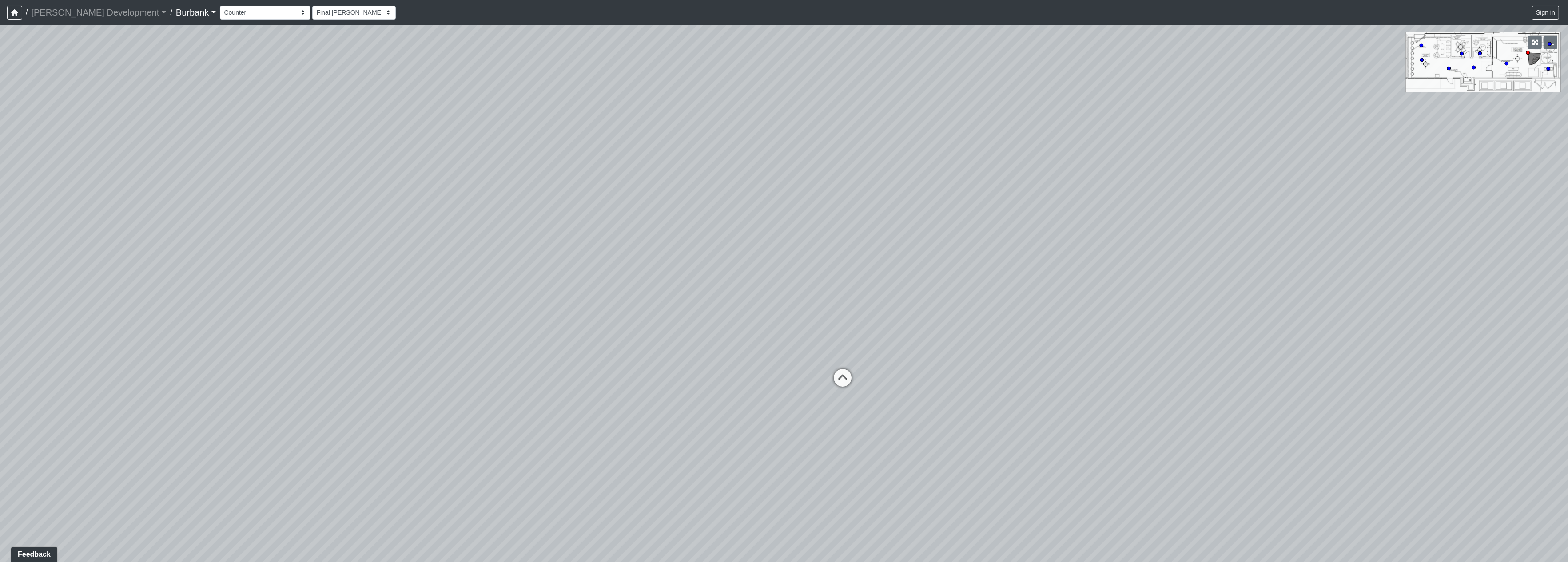
drag, startPoint x: 806, startPoint y: 339, endPoint x: 1130, endPoint y: 540, distance: 381.3
click at [1132, 540] on div "Loading... Counters Loading... Entry Loading... Screen Loading... Make-Up Room …" at bounding box center [784, 293] width 1568 height 537
drag, startPoint x: 847, startPoint y: 364, endPoint x: 1010, endPoint y: 506, distance: 216.2
click at [1010, 506] on div "Loading... Counters Loading... Entry Loading... Screen Loading... Make-Up Room …" at bounding box center [784, 293] width 1568 height 537
drag, startPoint x: 682, startPoint y: 405, endPoint x: 1001, endPoint y: 366, distance: 321.4
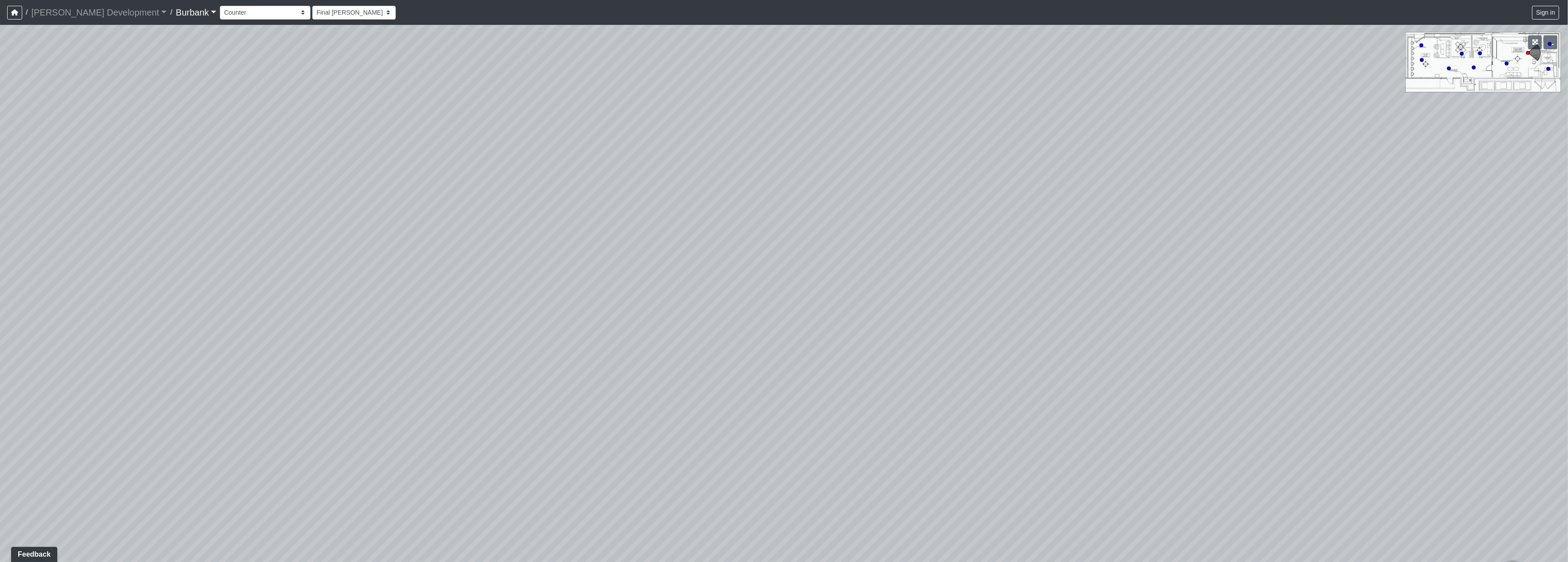
click at [1050, 374] on div "Loading... Counters Loading... Entry Loading... Screen Loading... Make-Up Room …" at bounding box center [784, 293] width 1568 height 537
drag, startPoint x: 801, startPoint y: 453, endPoint x: 974, endPoint y: 288, distance: 239.1
click at [967, 249] on div "Loading... Counters Loading... Entry Loading... Screen Loading... Make-Up Room …" at bounding box center [784, 293] width 1568 height 537
drag, startPoint x: 769, startPoint y: 359, endPoint x: 856, endPoint y: 386, distance: 91.1
click at [856, 386] on div "Loading... Counters Loading... Entry Loading... Screen Loading... Make-Up Room …" at bounding box center [784, 293] width 1568 height 537
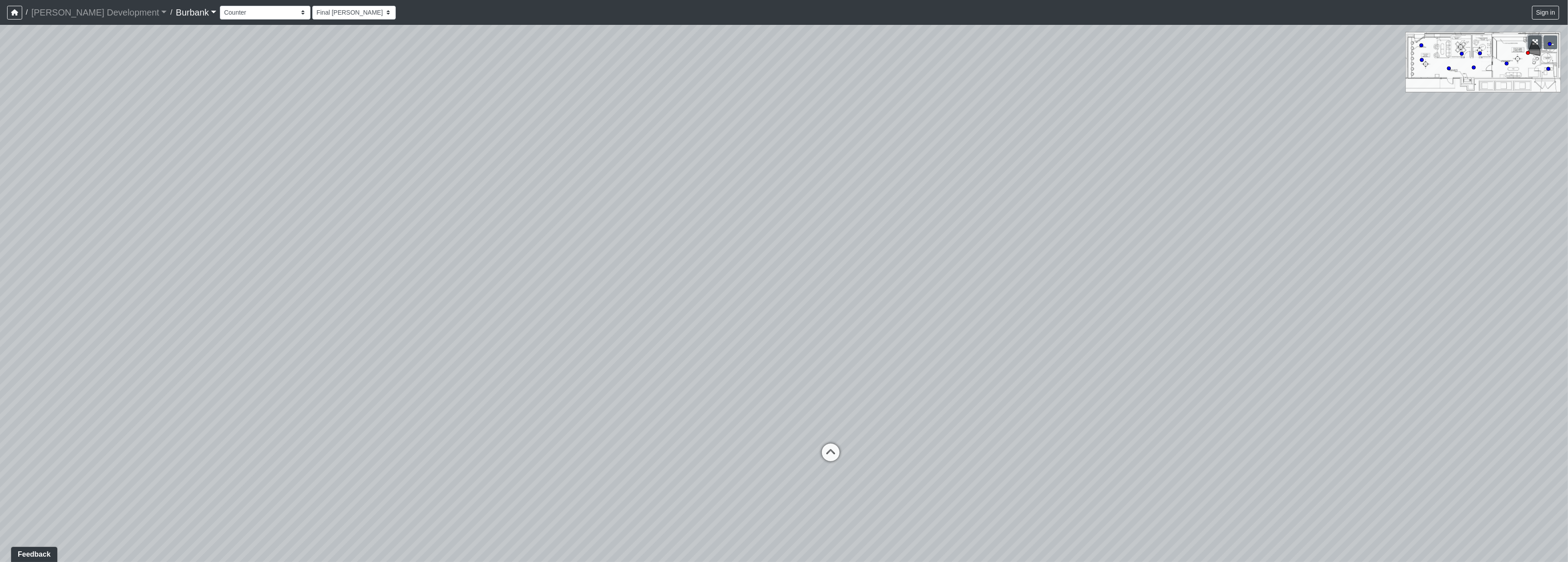
click at [1534, 42] on icon "button" at bounding box center [1536, 42] width 6 height 6
